Goal: Task Accomplishment & Management: Use online tool/utility

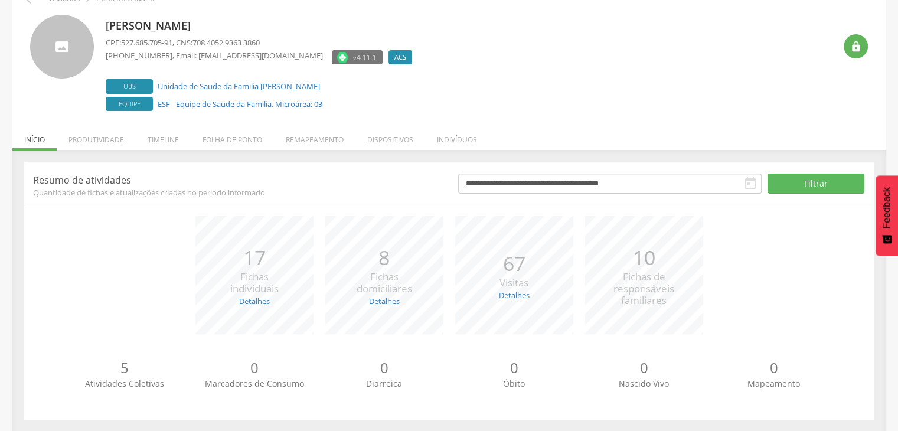
scroll to position [71, 0]
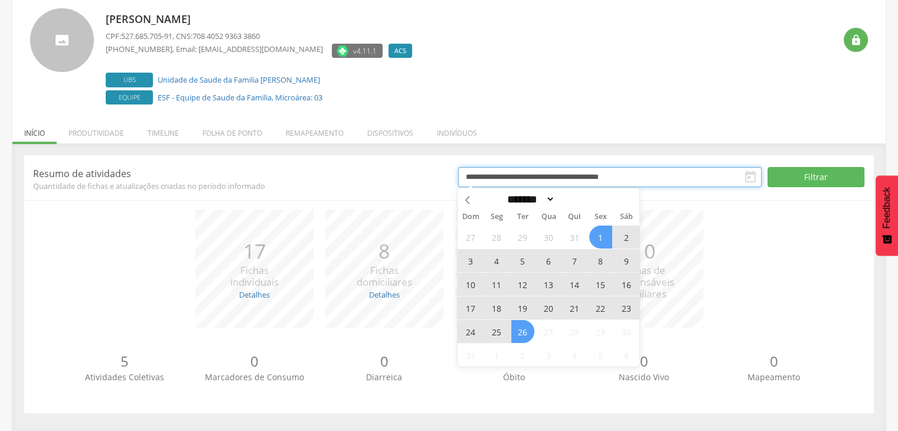
click at [528, 177] on input "**********" at bounding box center [609, 177] width 303 height 20
click at [472, 203] on span at bounding box center [468, 198] width 20 height 20
select select "*"
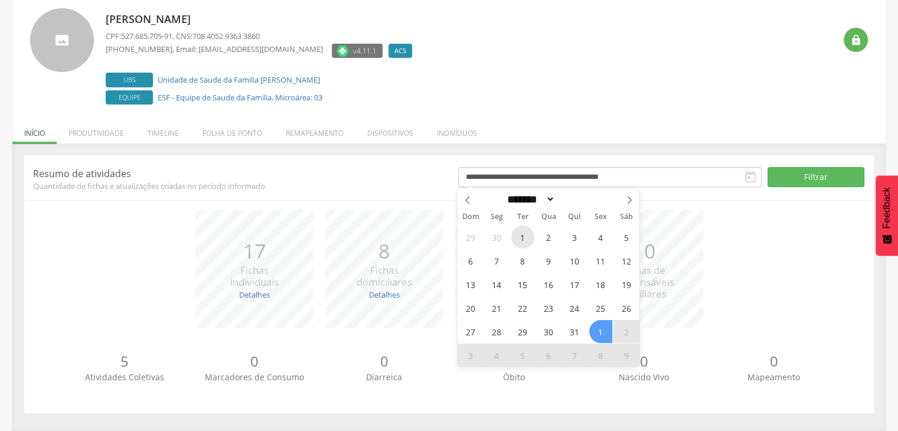
click at [519, 237] on span "1" at bounding box center [522, 237] width 23 height 23
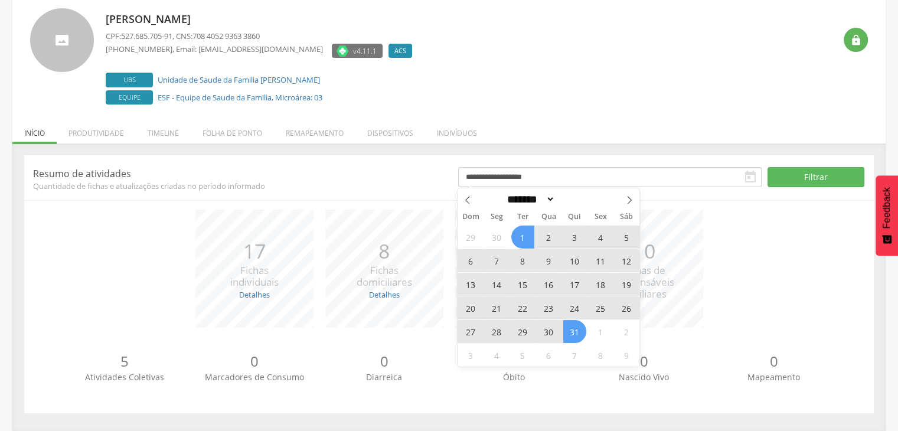
click at [566, 334] on span "31" at bounding box center [574, 331] width 23 height 23
type input "**********"
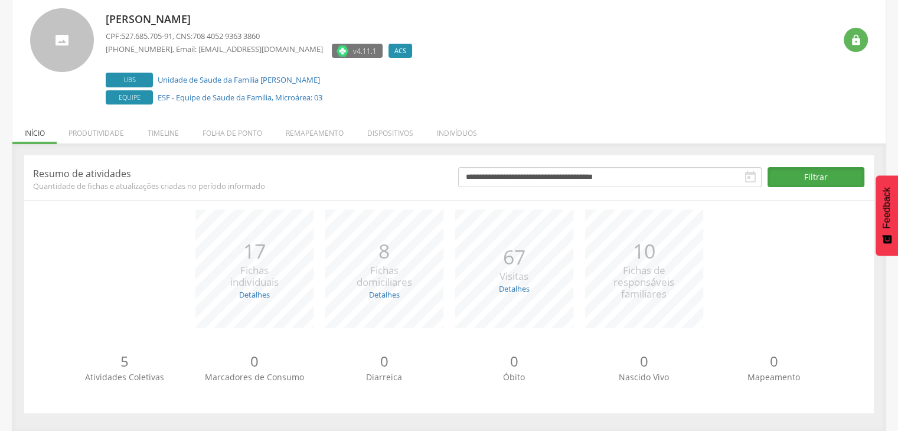
click at [820, 179] on button "Filtrar" at bounding box center [816, 177] width 97 height 20
click at [93, 135] on li "Produtividade" at bounding box center [96, 130] width 79 height 28
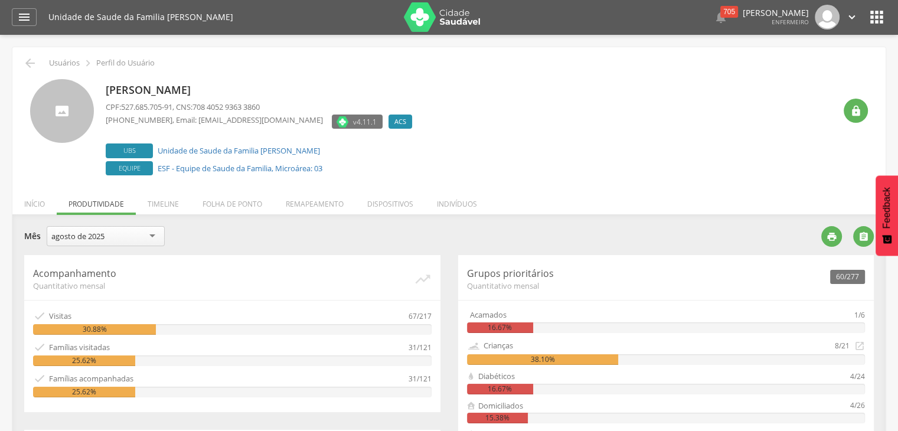
scroll to position [0, 0]
click at [867, 92] on div "" at bounding box center [851, 102] width 33 height 44
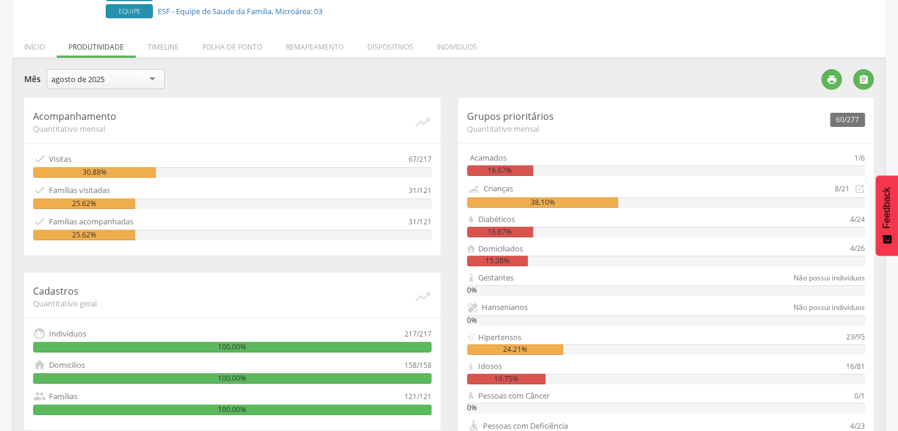
scroll to position [117, 0]
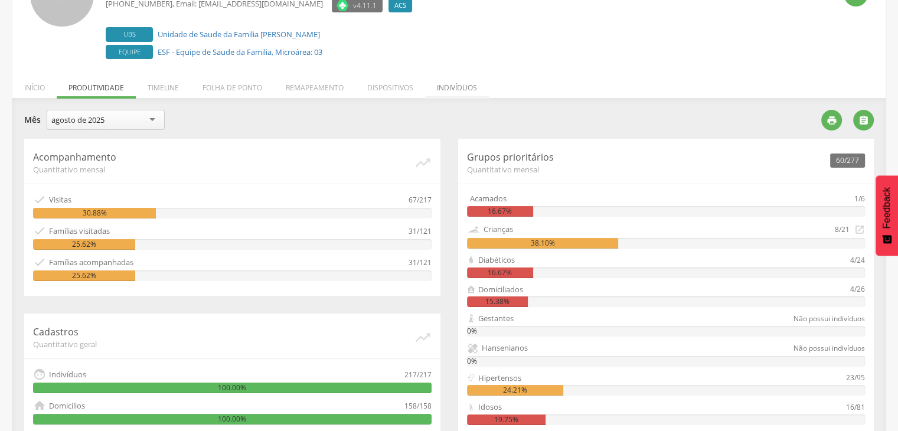
click at [442, 93] on li "Indivíduos" at bounding box center [457, 85] width 64 height 28
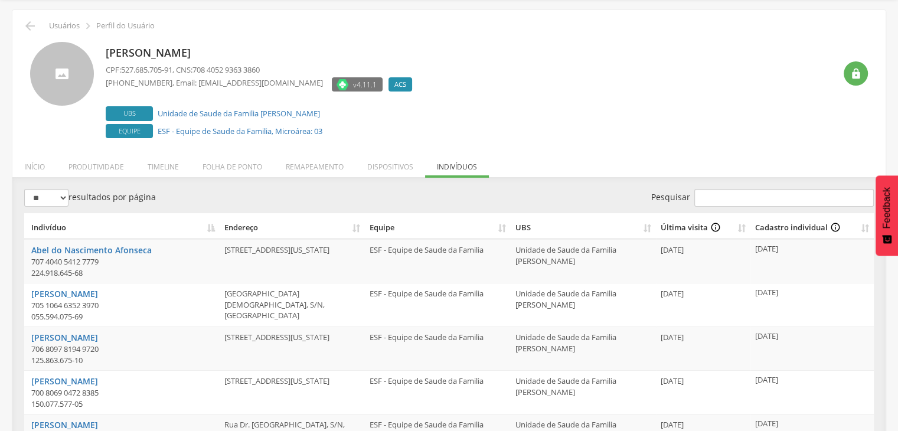
scroll to position [35, 0]
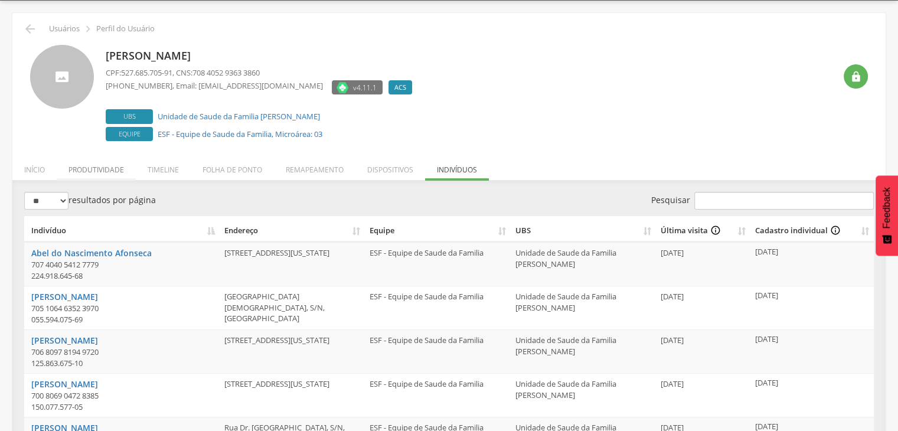
click at [99, 166] on li "Produtividade" at bounding box center [96, 167] width 79 height 28
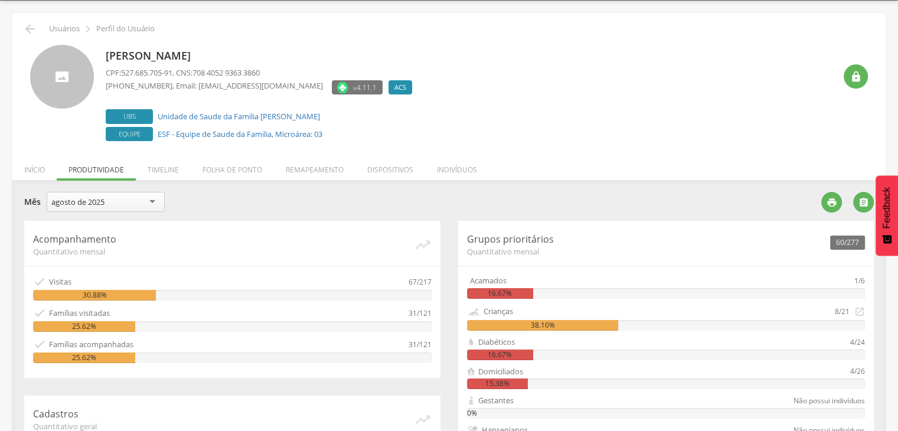
click at [181, 192] on div "**********" at bounding box center [418, 203] width 788 height 23
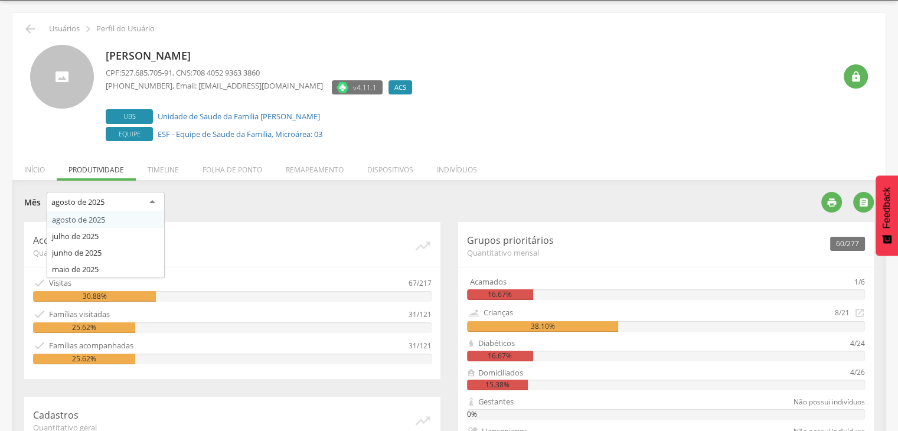
click at [142, 199] on div "agosto de 2025" at bounding box center [106, 202] width 118 height 21
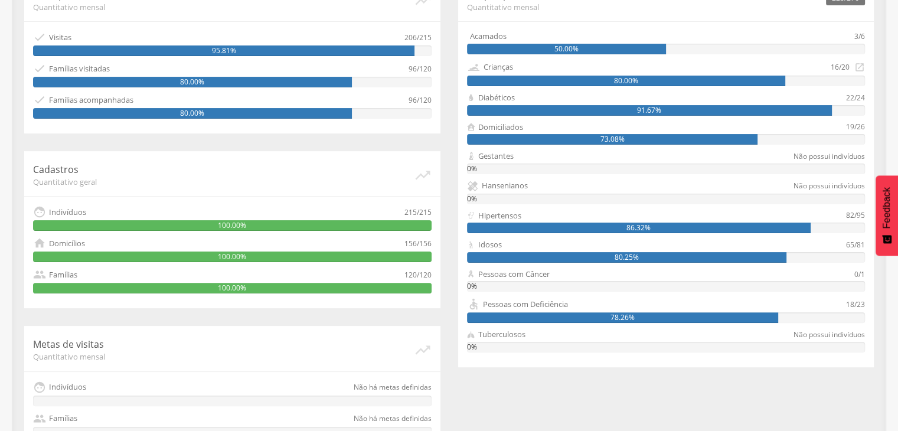
scroll to position [294, 0]
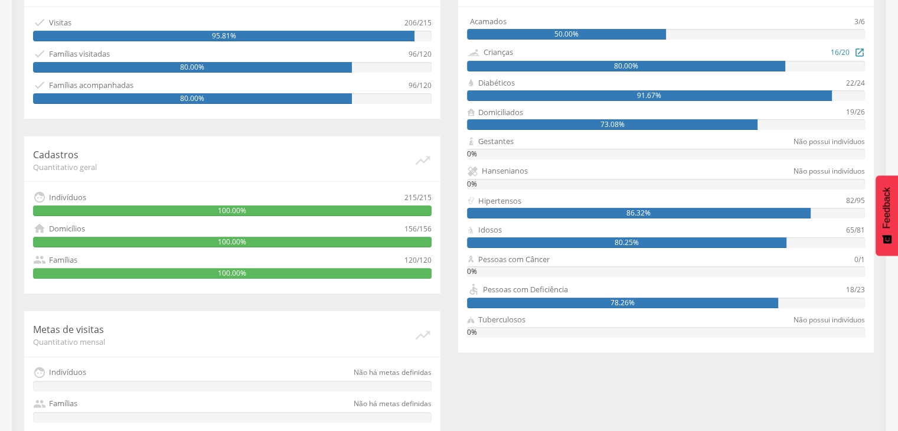
click at [838, 45] on div "16/20" at bounding box center [840, 52] width 19 height 14
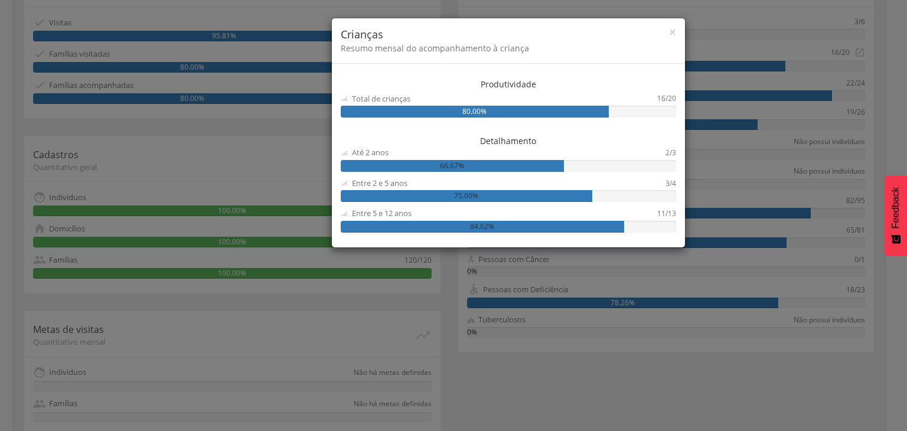
click at [758, 79] on div "× Crianças Resumo mensal do acompanhamento à criança Produtividade Total de cri…" at bounding box center [453, 215] width 907 height 431
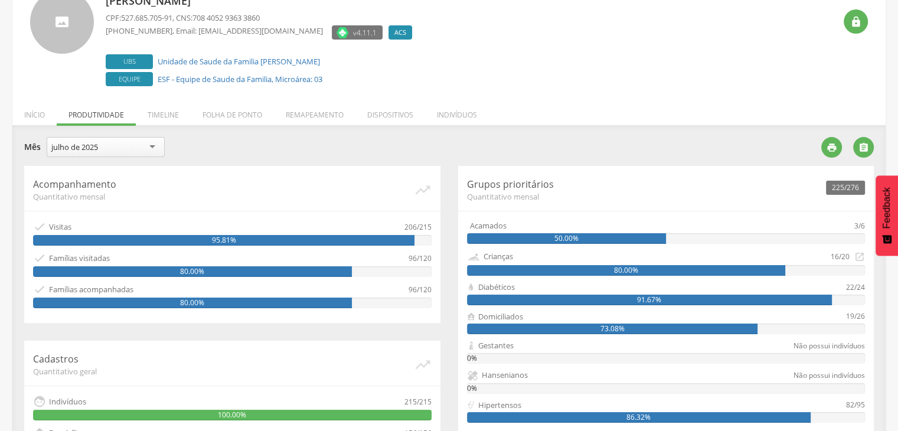
scroll to position [89, 0]
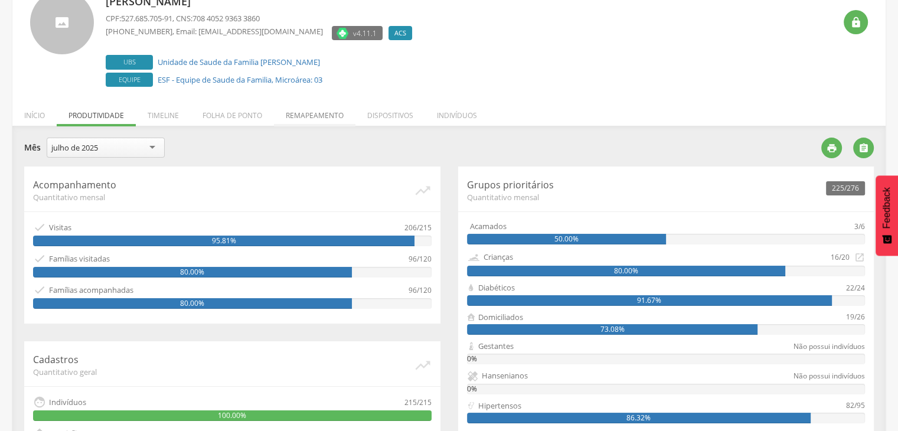
click at [292, 119] on li "Remapeamento" at bounding box center [314, 113] width 81 height 28
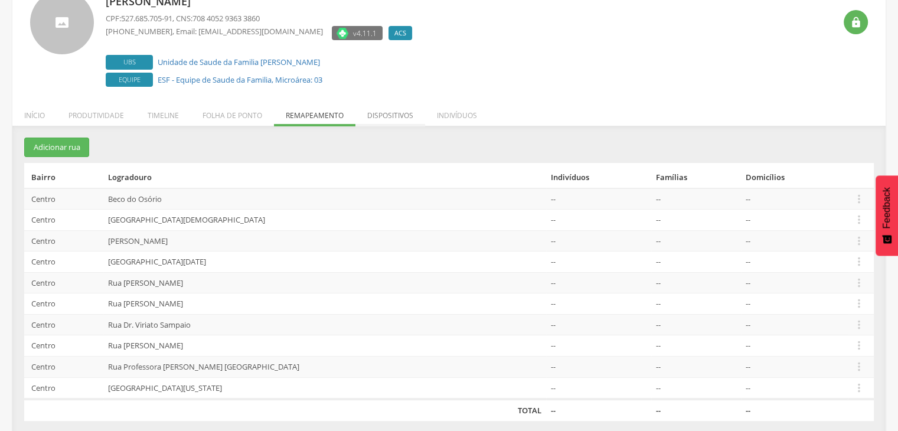
click at [388, 122] on li "Dispositivos" at bounding box center [390, 113] width 70 height 28
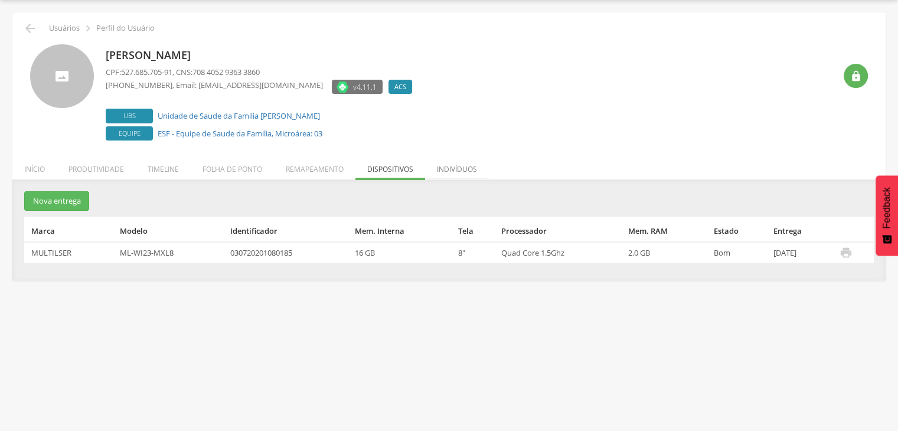
click at [456, 165] on li "Indivíduos" at bounding box center [457, 166] width 64 height 28
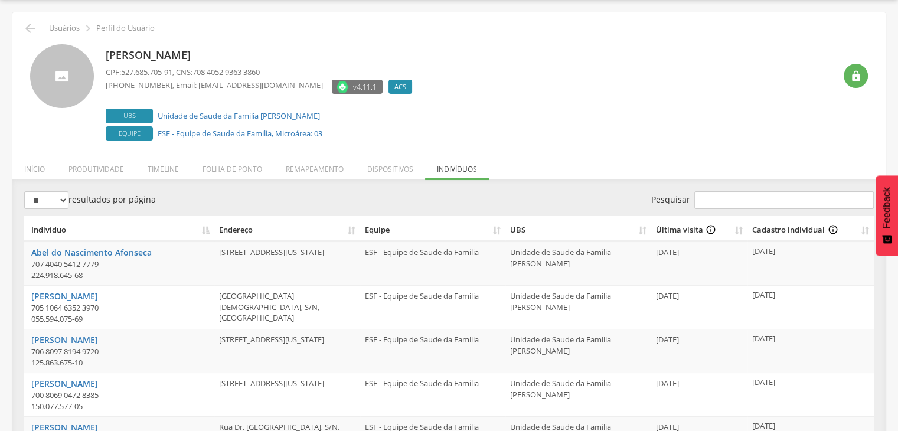
scroll to position [89, 0]
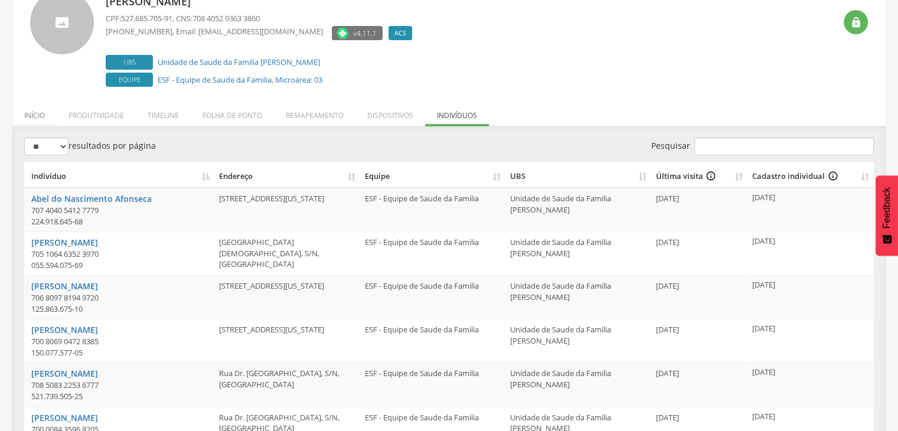
click at [27, 120] on li "Início" at bounding box center [34, 113] width 44 height 28
